Goal: Transaction & Acquisition: Subscribe to service/newsletter

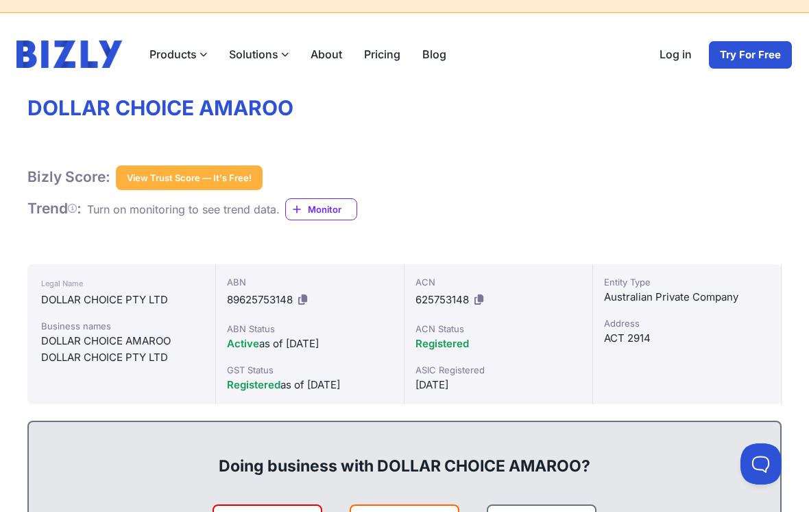
scroll to position [36, 0]
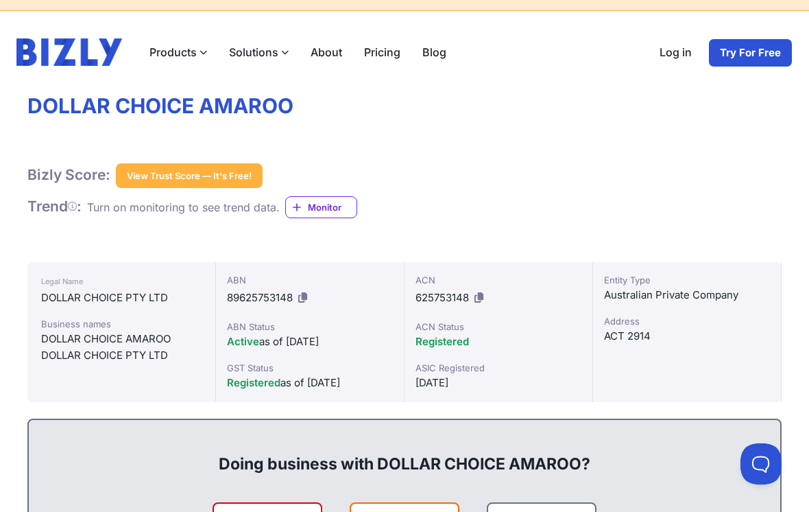
click at [185, 56] on label "Products" at bounding box center [179, 51] width 80 height 27
click at [0, 0] on input "Products" at bounding box center [0, 0] width 0 height 0
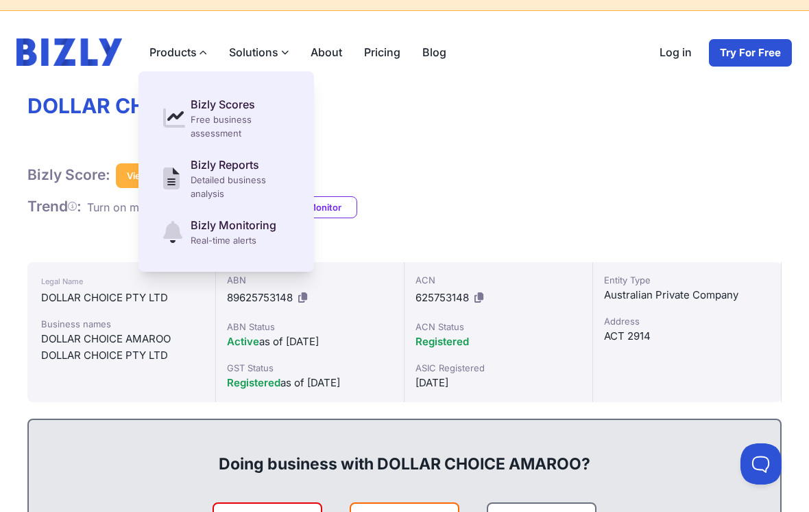
click at [466, 176] on div "Bizly Score: View Trust Score — It's Free! View Trust Score — It's Free!" at bounding box center [404, 175] width 754 height 25
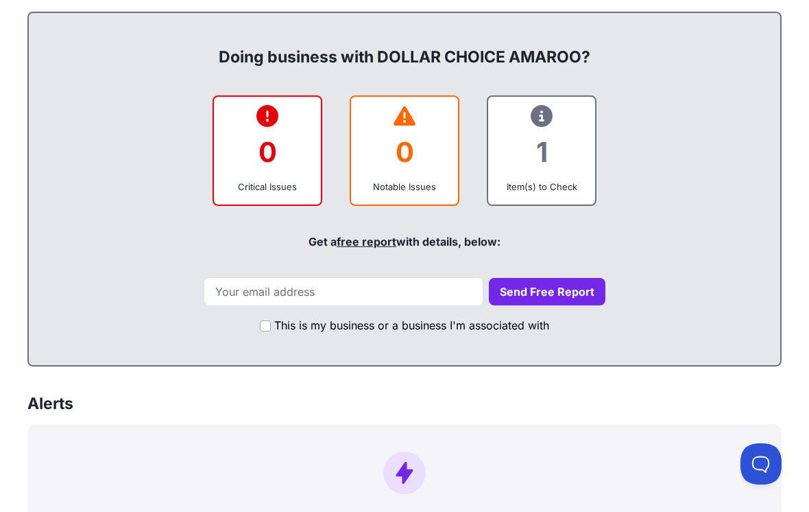
scroll to position [0, 0]
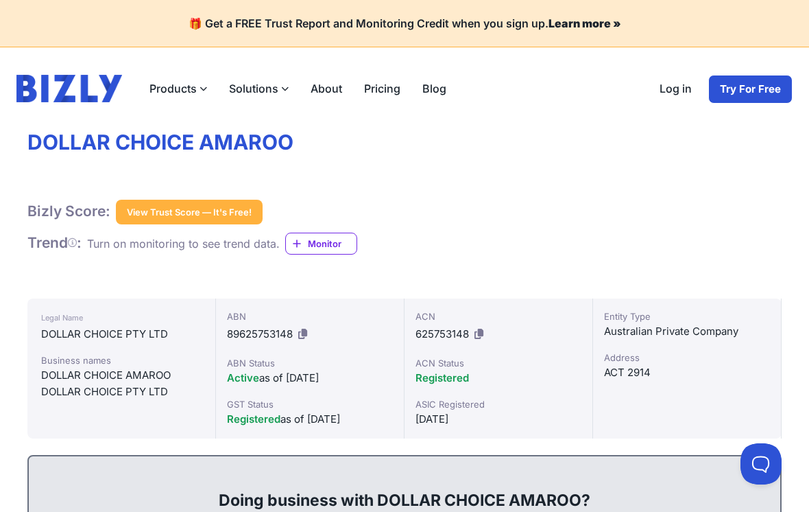
click at [745, 91] on link "Try For Free" at bounding box center [750, 89] width 84 height 29
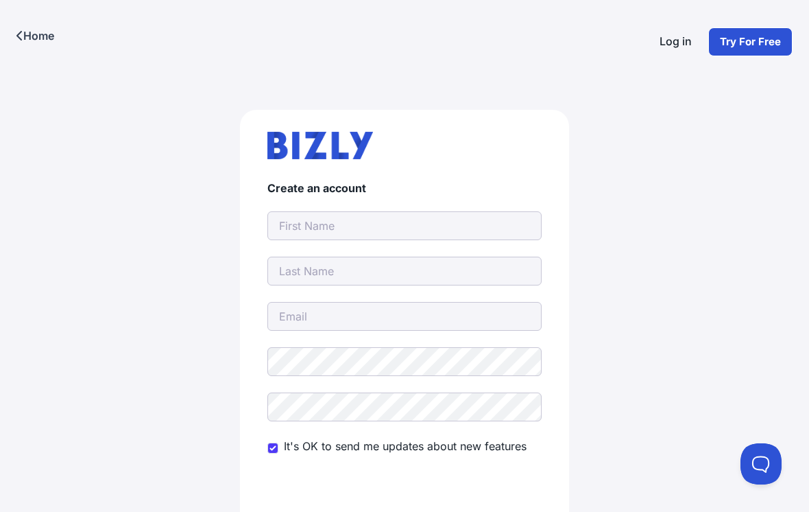
click at [674, 48] on link "Log in" at bounding box center [676, 41] width 54 height 29
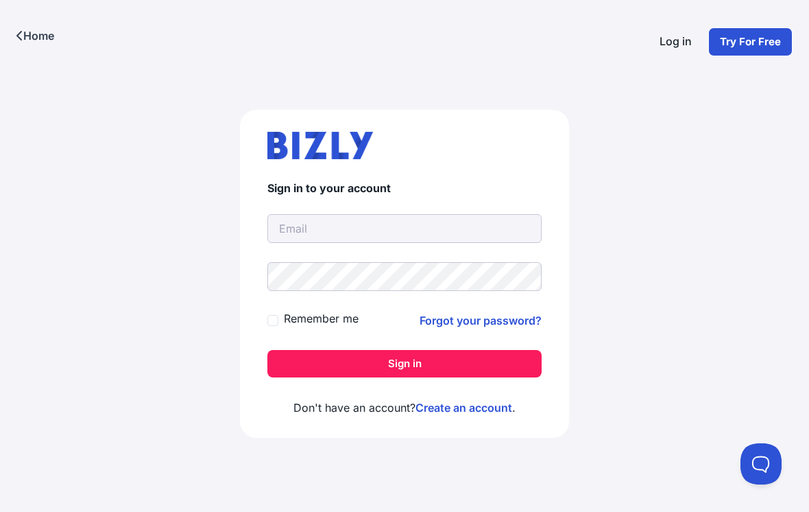
click at [742, 43] on link "Try For Free" at bounding box center [750, 41] width 84 height 29
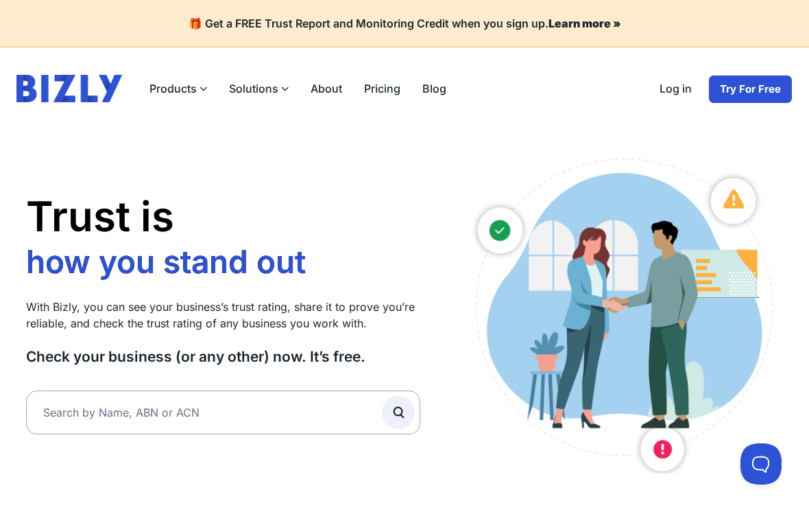
click at [192, 86] on label "Products" at bounding box center [179, 88] width 80 height 27
click at [0, 0] on input "Products" at bounding box center [0, 0] width 0 height 0
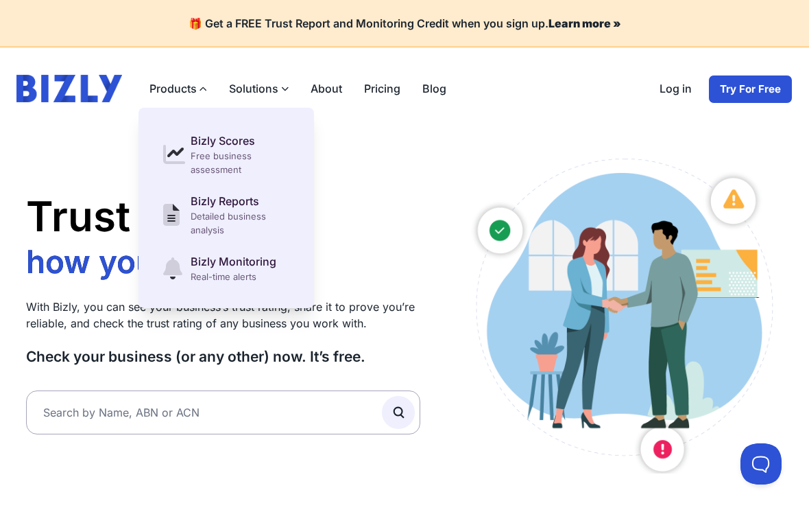
click at [192, 95] on label "Products" at bounding box center [179, 88] width 80 height 27
click at [0, 0] on input "Products" at bounding box center [0, 0] width 0 height 0
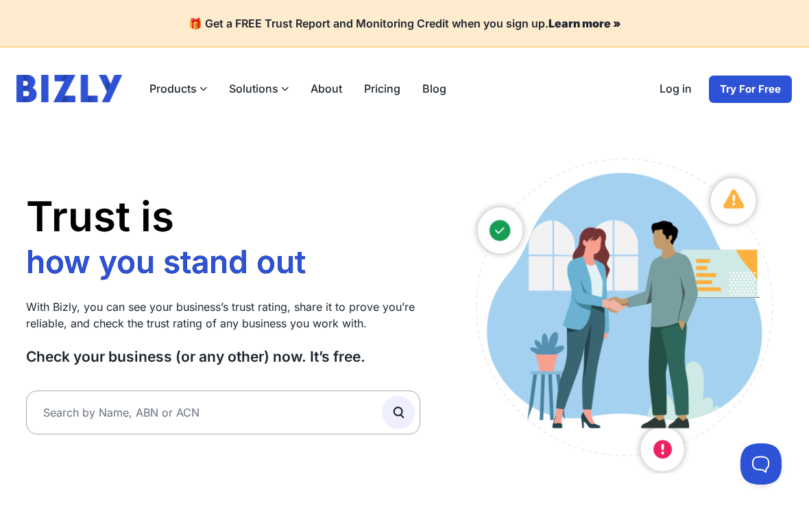
click at [190, 84] on label "Products" at bounding box center [179, 88] width 80 height 27
click at [0, 0] on input "Products" at bounding box center [0, 0] width 0 height 0
